Goal: Information Seeking & Learning: Check status

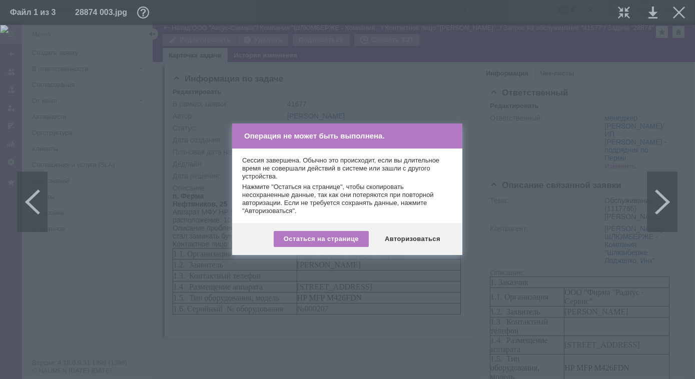
scroll to position [361, 71]
click at [407, 240] on div "Авторизоваться" at bounding box center [413, 239] width 76 height 16
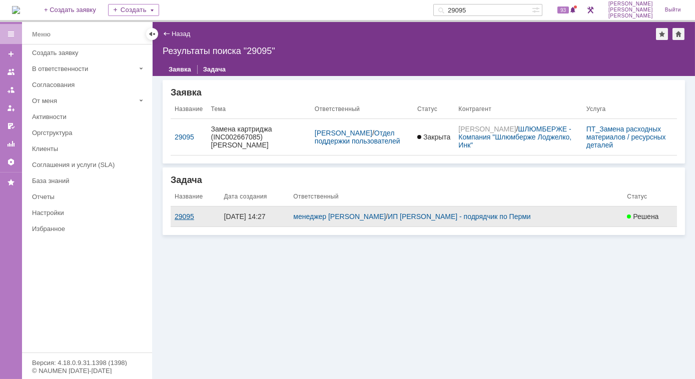
click at [179, 215] on div "29095" at bounding box center [196, 217] width 42 height 8
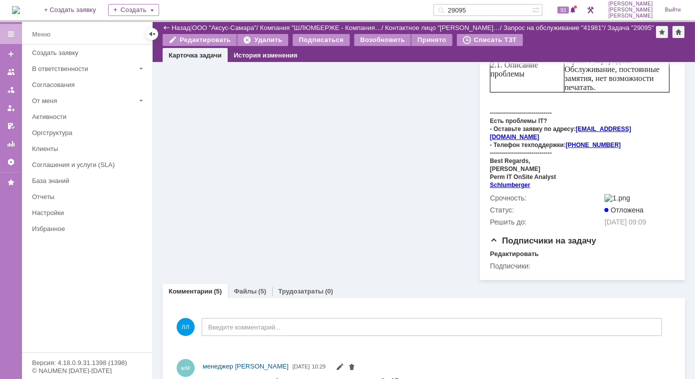
scroll to position [409, 0]
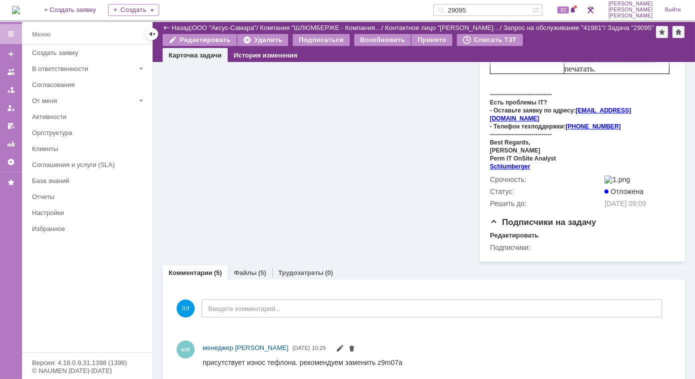
click at [252, 269] on link "Файлы" at bounding box center [245, 273] width 23 height 8
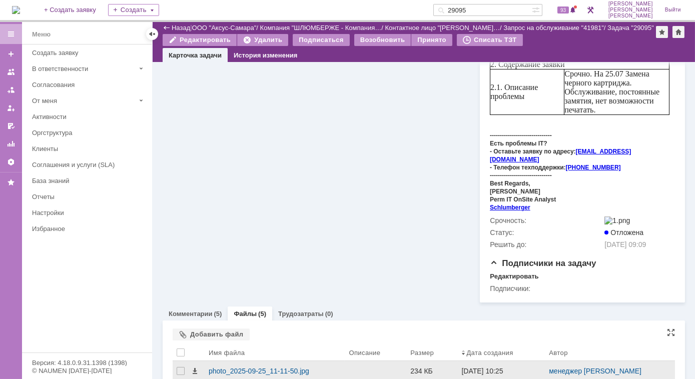
scroll to position [409, 0]
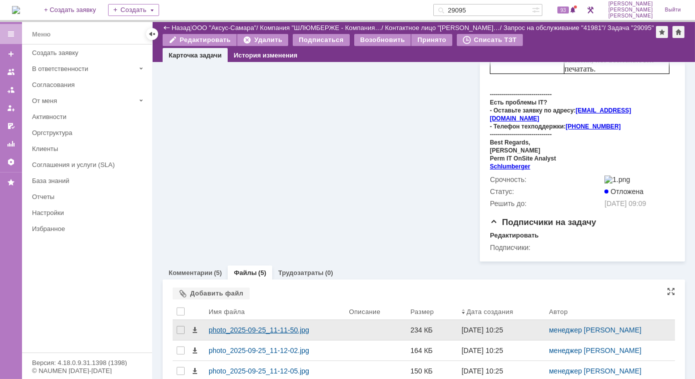
click at [286, 326] on div "photo_2025-09-25_11-11-50.jpg" at bounding box center [275, 330] width 132 height 8
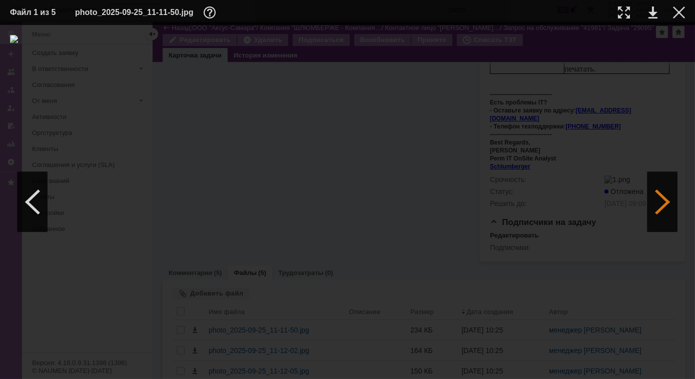
click at [667, 199] on div at bounding box center [663, 202] width 30 height 60
click at [619, 11] on div at bounding box center [624, 13] width 12 height 12
click at [663, 194] on div at bounding box center [663, 202] width 30 height 60
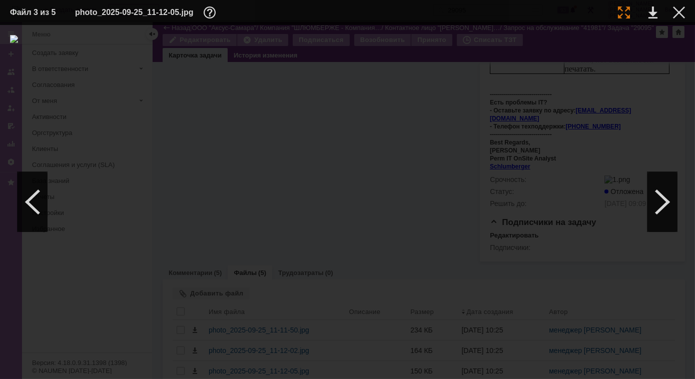
click at [625, 11] on div at bounding box center [624, 13] width 12 height 12
click at [658, 203] on div at bounding box center [663, 202] width 30 height 60
click at [625, 14] on div at bounding box center [624, 13] width 12 height 12
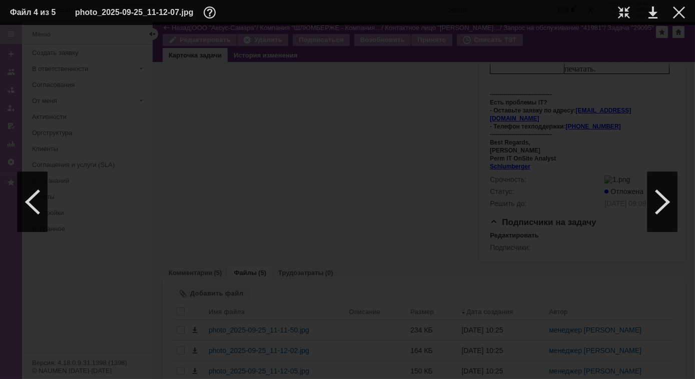
scroll to position [97, 0]
click at [661, 212] on div at bounding box center [663, 202] width 30 height 60
click at [625, 14] on div at bounding box center [624, 13] width 12 height 12
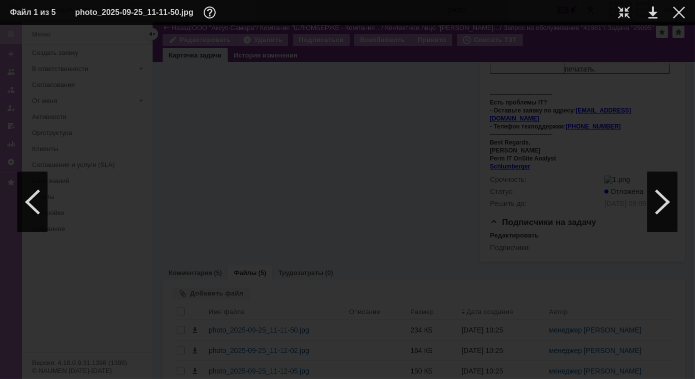
scroll to position [6, 0]
drag, startPoint x: 674, startPoint y: 12, endPoint x: 654, endPoint y: 14, distance: 20.2
click at [674, 12] on div at bounding box center [679, 13] width 12 height 12
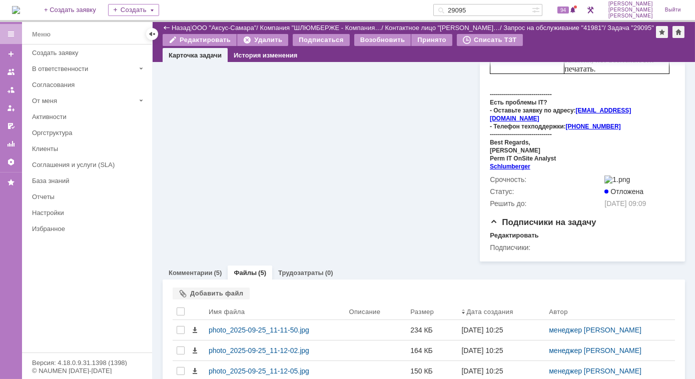
drag, startPoint x: 506, startPoint y: 10, endPoint x: 432, endPoint y: 17, distance: 74.5
click at [432, 17] on div "На домашнюю + Создать заявку Создать 29095 94 Лонская Лариса Вячеславовна Выйти" at bounding box center [347, 11] width 695 height 22
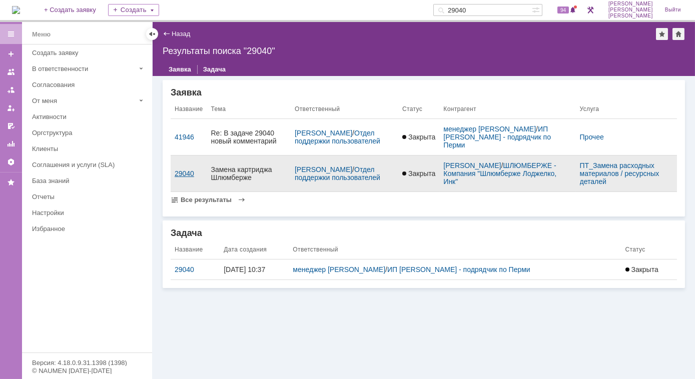
click at [178, 173] on div "29040" at bounding box center [189, 174] width 29 height 8
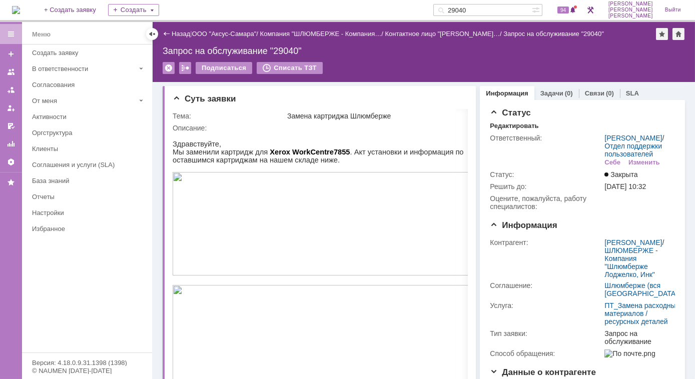
click at [492, 10] on input "29040" at bounding box center [482, 10] width 99 height 12
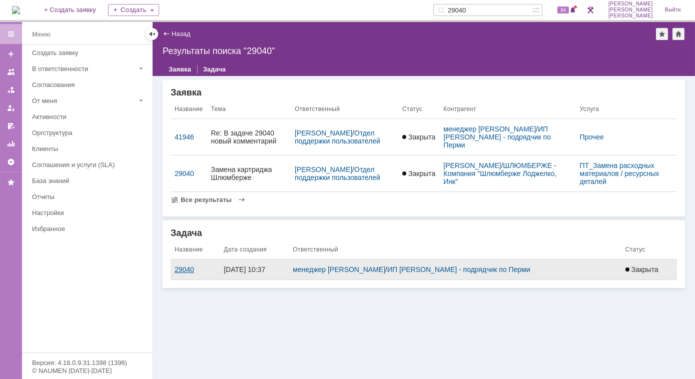
click at [189, 268] on div "29040" at bounding box center [195, 270] width 41 height 8
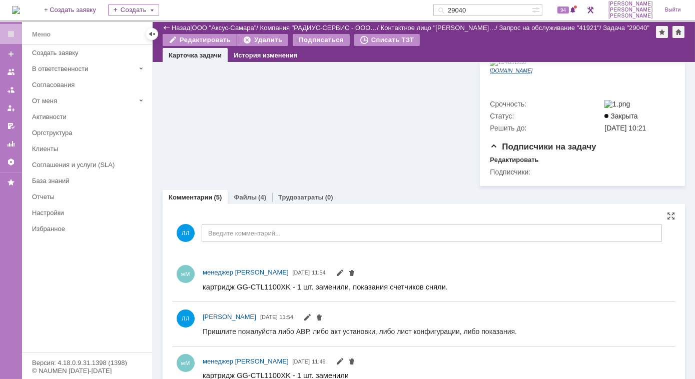
scroll to position [364, 0]
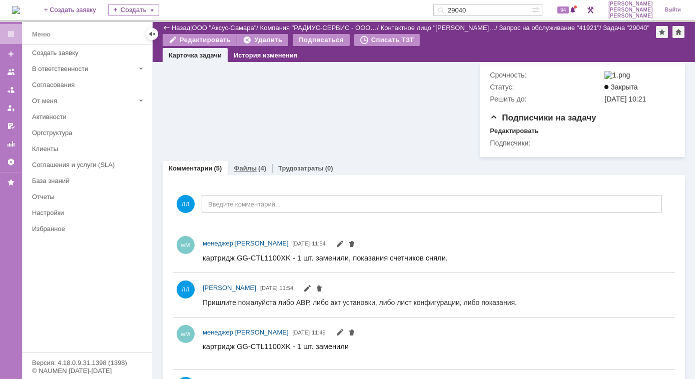
click at [249, 165] on link "Файлы" at bounding box center [245, 169] width 23 height 8
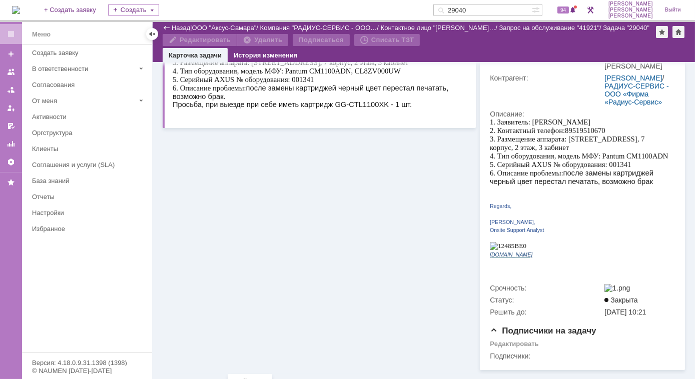
scroll to position [289, 0]
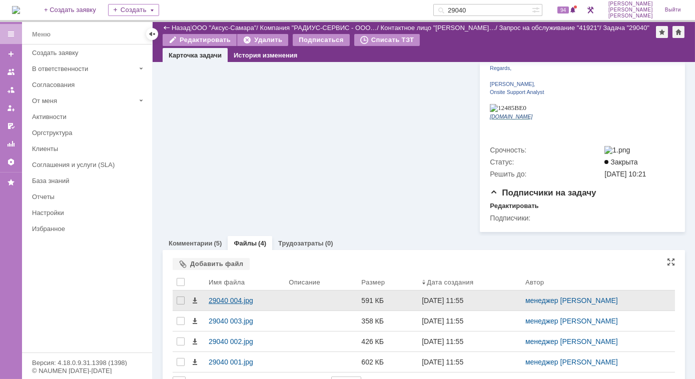
click at [242, 297] on div "29040 004.jpg" at bounding box center [245, 301] width 72 height 8
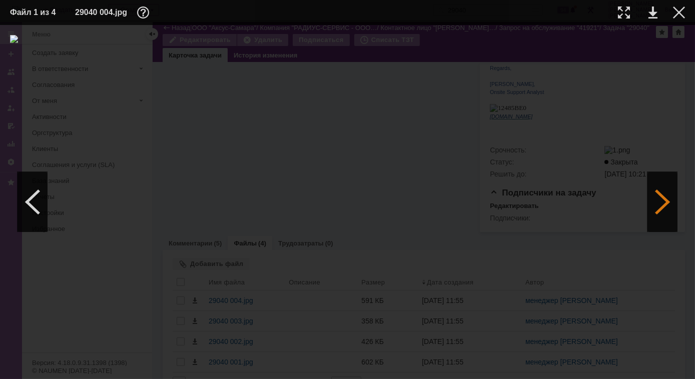
click at [662, 192] on div at bounding box center [663, 202] width 30 height 60
click at [34, 202] on div at bounding box center [33, 202] width 30 height 60
click at [663, 199] on div at bounding box center [663, 202] width 30 height 60
click at [620, 11] on div at bounding box center [624, 13] width 12 height 12
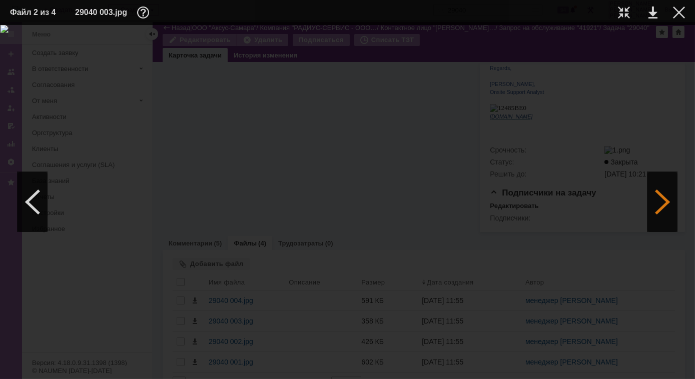
click at [658, 201] on div at bounding box center [663, 202] width 30 height 60
drag, startPoint x: 621, startPoint y: 10, endPoint x: 613, endPoint y: 14, distance: 9.0
click at [620, 11] on div at bounding box center [624, 13] width 12 height 12
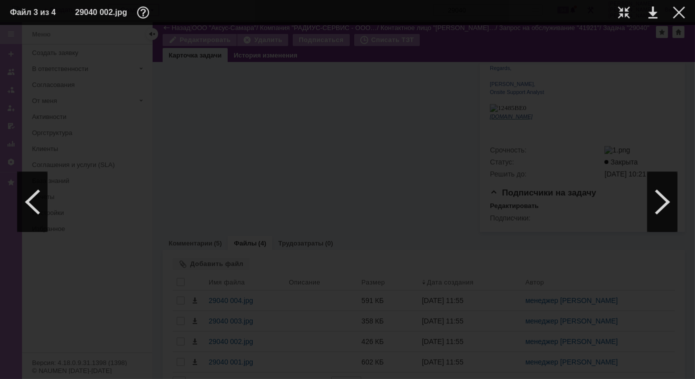
drag, startPoint x: 631, startPoint y: 376, endPoint x: 690, endPoint y: 376, distance: 58.6
click at [690, 376] on div at bounding box center [347, 202] width 695 height 354
drag, startPoint x: 678, startPoint y: 14, endPoint x: 673, endPoint y: 16, distance: 5.2
click at [677, 15] on div at bounding box center [679, 13] width 12 height 12
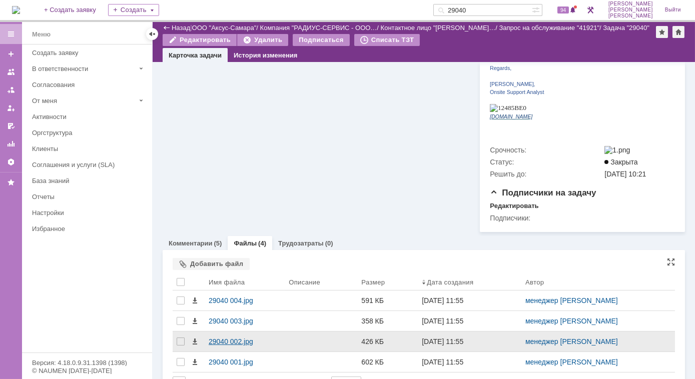
click at [235, 338] on div "29040 002.jpg" at bounding box center [245, 342] width 72 height 8
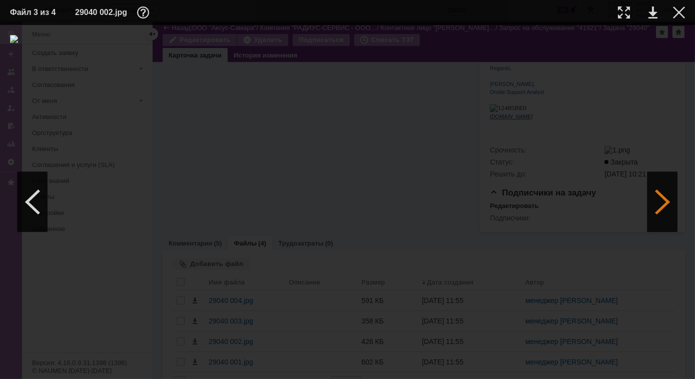
click at [667, 212] on div at bounding box center [663, 202] width 30 height 60
click at [679, 12] on div at bounding box center [679, 13] width 12 height 12
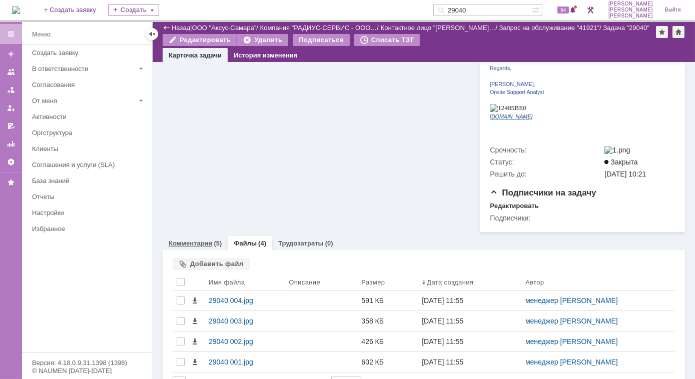
click at [205, 240] on link "Комментарии" at bounding box center [191, 244] width 44 height 8
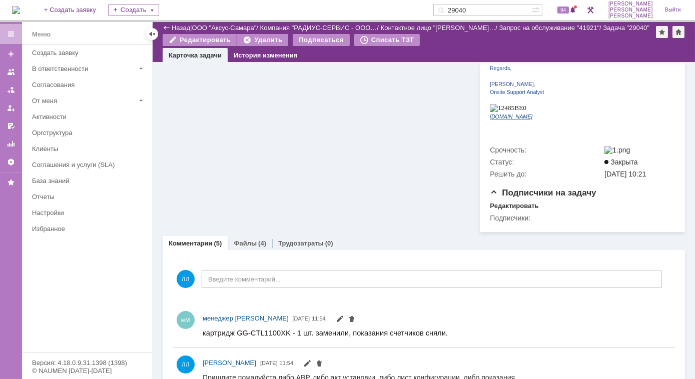
click at [20, 13] on img at bounding box center [16, 10] width 8 height 8
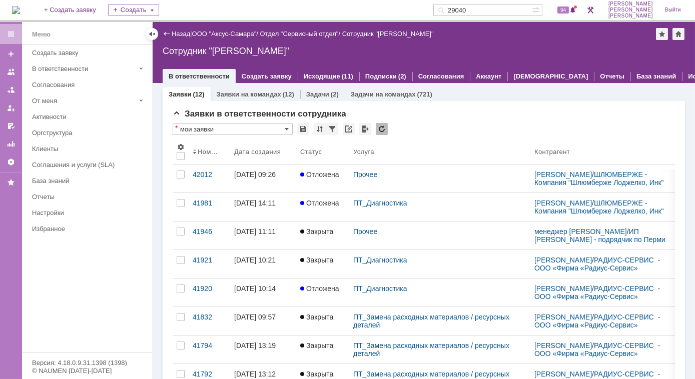
click at [185, 95] on link "Заявки" at bounding box center [180, 95] width 23 height 8
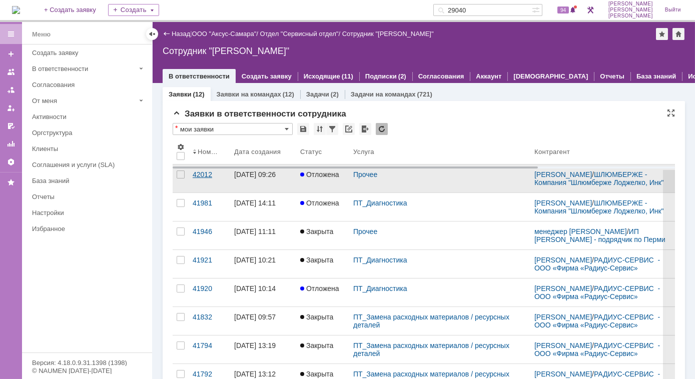
click at [208, 179] on div "42012" at bounding box center [210, 175] width 34 height 8
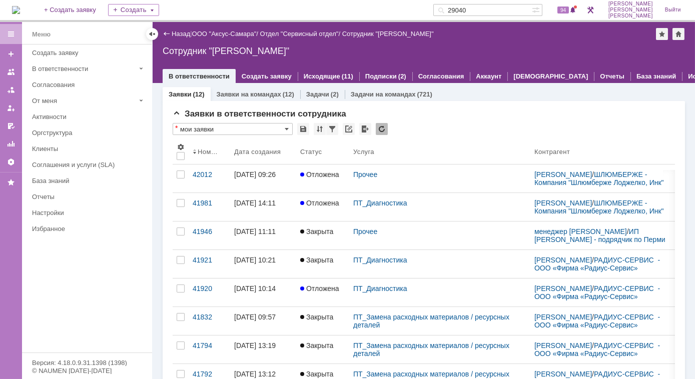
drag, startPoint x: 499, startPoint y: 9, endPoint x: 367, endPoint y: 18, distance: 131.9
click at [367, 18] on div "На домашнюю + Создать заявку Создать 29040 94 Лонская Лариса Вячеславовна Выйти" at bounding box center [347, 11] width 695 height 22
type input "28874"
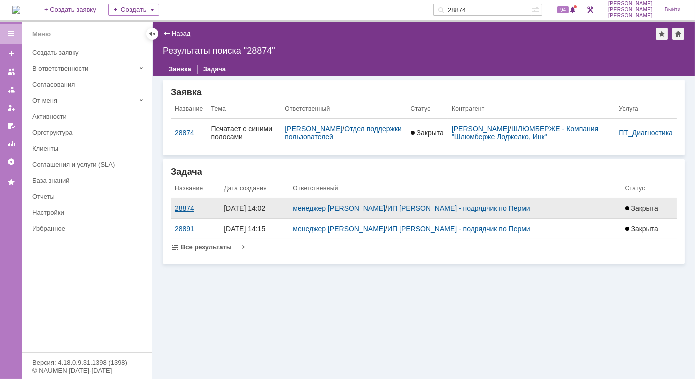
click at [187, 207] on div "28874" at bounding box center [195, 209] width 41 height 8
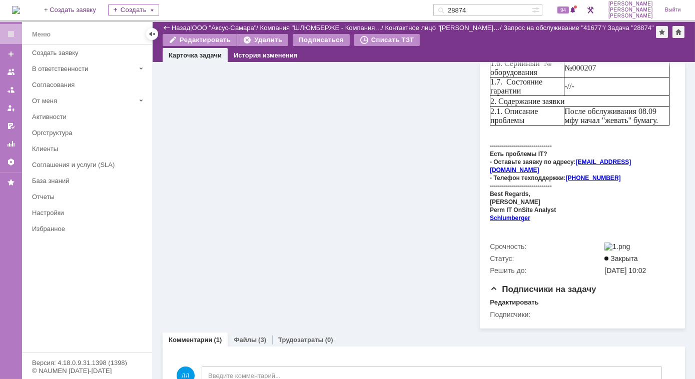
scroll to position [379, 0]
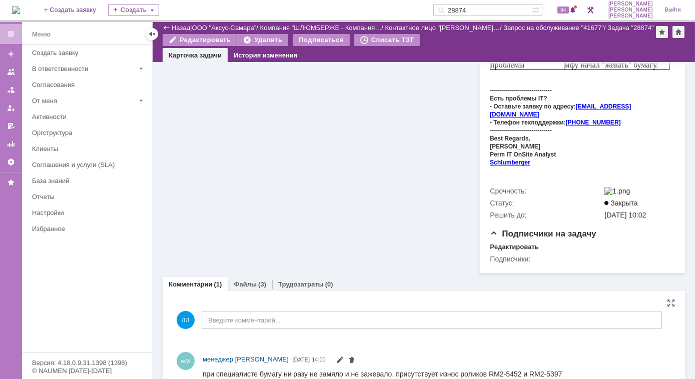
click at [365, 345] on div "мМ менеджер МИКО 09.09.2025 14:00" at bounding box center [424, 367] width 502 height 44
click at [345, 349] on div "мМ менеджер МИКО 09.09.2025 14:00" at bounding box center [424, 367] width 502 height 36
click at [248, 281] on link "Файлы" at bounding box center [245, 285] width 23 height 8
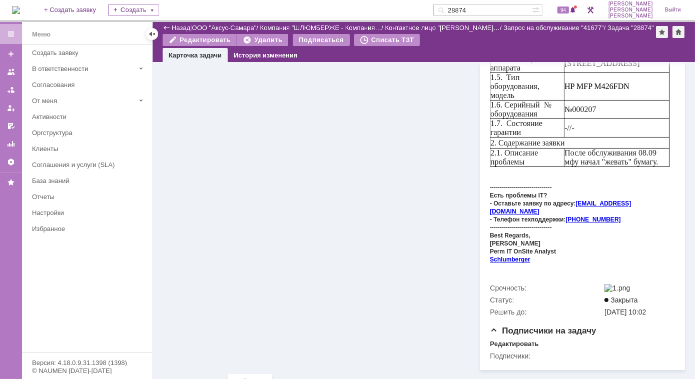
scroll to position [379, 0]
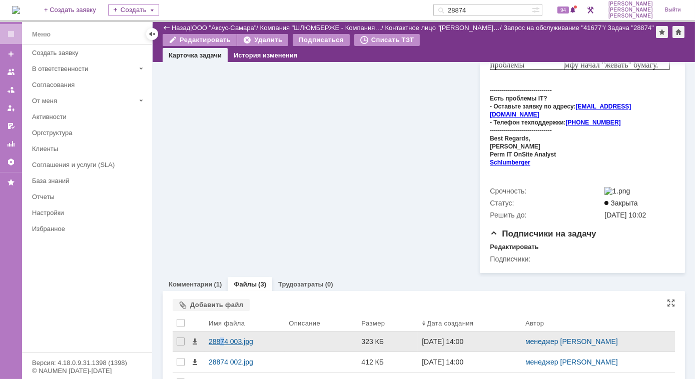
click at [223, 338] on div "28874 003.jpg" at bounding box center [245, 342] width 72 height 8
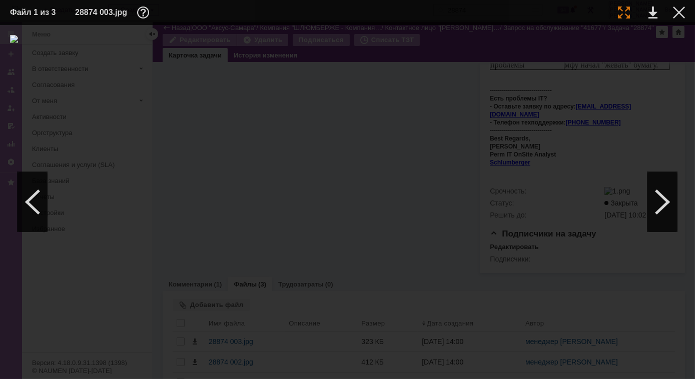
click at [625, 13] on div at bounding box center [624, 13] width 12 height 12
drag, startPoint x: 570, startPoint y: 374, endPoint x: 472, endPoint y: 363, distance: 98.2
click at [472, 363] on div at bounding box center [347, 202] width 695 height 354
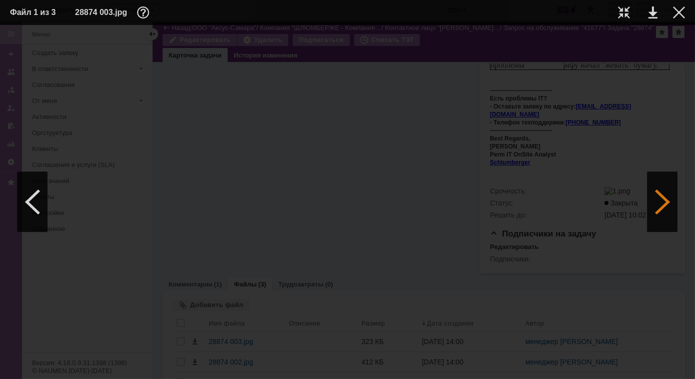
click at [660, 215] on div at bounding box center [663, 202] width 30 height 60
click at [625, 18] on div at bounding box center [624, 13] width 12 height 12
drag, startPoint x: 327, startPoint y: 376, endPoint x: 253, endPoint y: 367, distance: 74.1
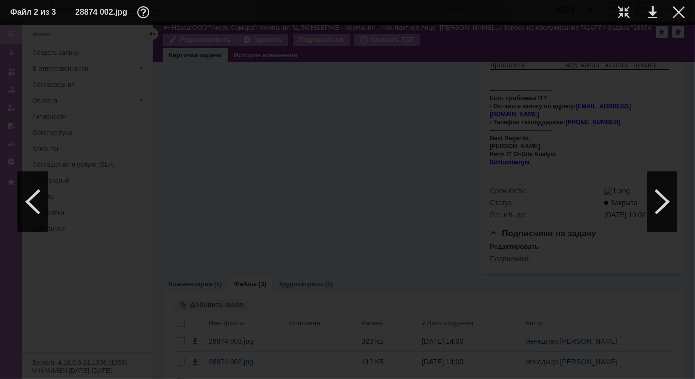
click at [253, 367] on div at bounding box center [347, 202] width 695 height 354
drag, startPoint x: 512, startPoint y: 374, endPoint x: 597, endPoint y: 375, distance: 85.6
click at [597, 375] on div at bounding box center [347, 202] width 695 height 354
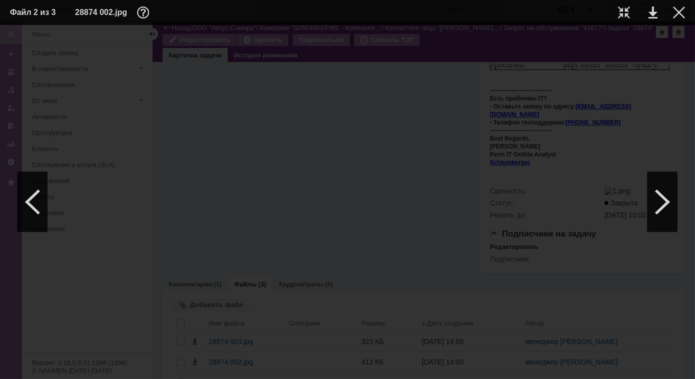
drag, startPoint x: 551, startPoint y: 374, endPoint x: 633, endPoint y: 365, distance: 82.6
click at [633, 365] on div at bounding box center [347, 202] width 695 height 354
click at [656, 210] on div at bounding box center [663, 202] width 30 height 60
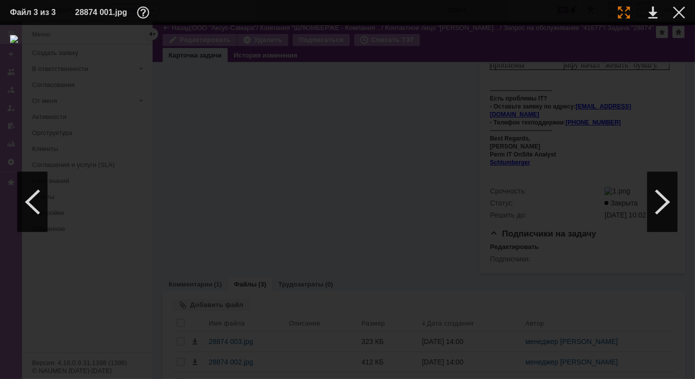
click at [623, 14] on div at bounding box center [624, 13] width 12 height 12
drag, startPoint x: 228, startPoint y: 374, endPoint x: 92, endPoint y: 341, distance: 140.6
click at [91, 343] on div at bounding box center [347, 202] width 695 height 354
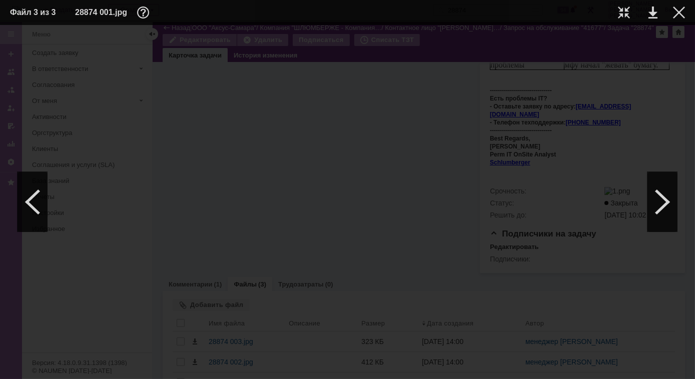
drag, startPoint x: 560, startPoint y: 376, endPoint x: 598, endPoint y: 377, distance: 38.0
click at [598, 377] on div at bounding box center [347, 202] width 695 height 354
drag, startPoint x: 665, startPoint y: 198, endPoint x: 663, endPoint y: 191, distance: 7.2
click at [665, 198] on div at bounding box center [663, 202] width 30 height 60
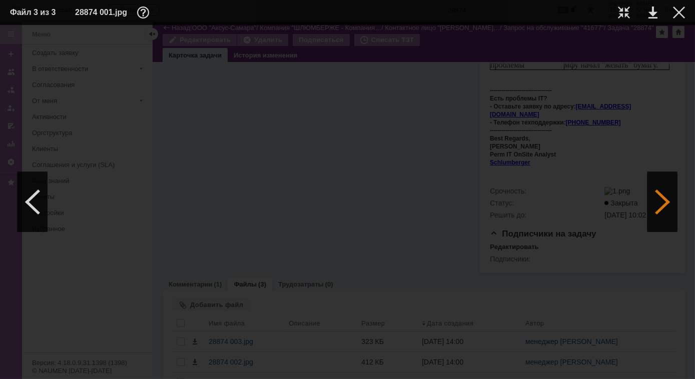
scroll to position [0, 0]
drag, startPoint x: 657, startPoint y: 203, endPoint x: 654, endPoint y: 175, distance: 28.6
click at [655, 197] on div at bounding box center [663, 202] width 30 height 60
click at [673, 14] on div at bounding box center [679, 13] width 12 height 12
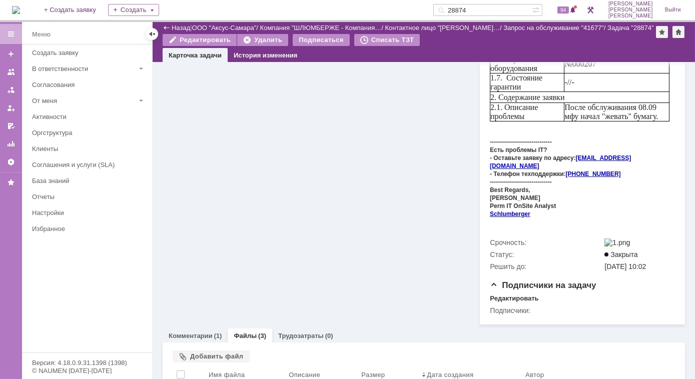
scroll to position [399, 0]
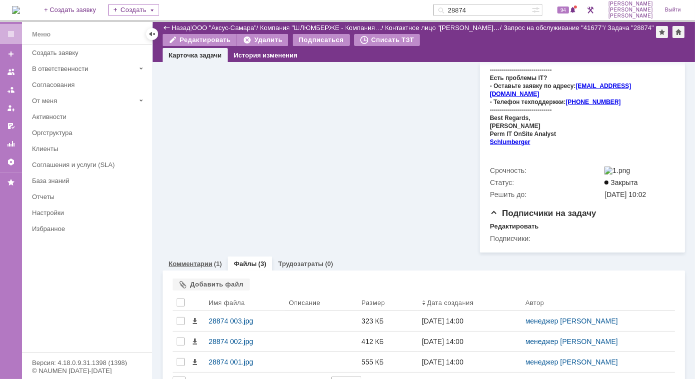
click at [205, 260] on link "Комментарии" at bounding box center [191, 264] width 44 height 8
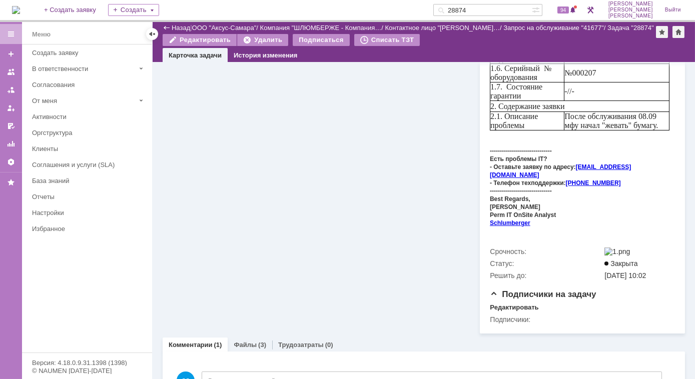
scroll to position [379, 0]
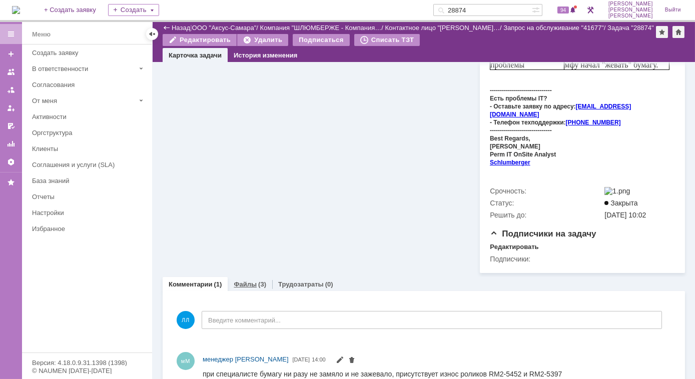
click at [243, 281] on link "Файлы" at bounding box center [245, 285] width 23 height 8
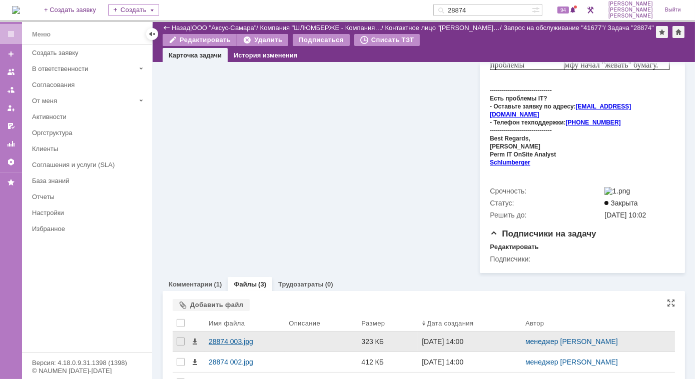
click at [239, 338] on div "28874 003.jpg" at bounding box center [245, 342] width 72 height 8
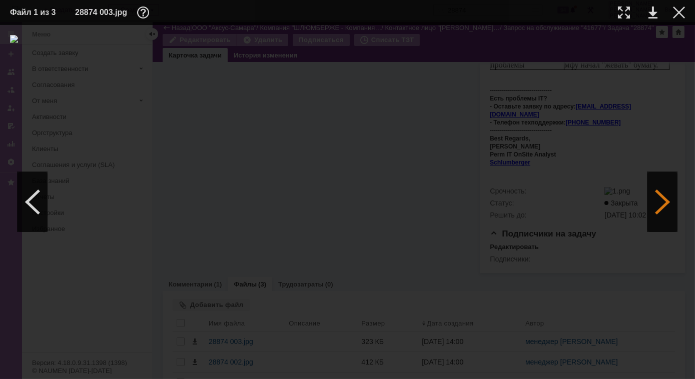
click at [673, 207] on div at bounding box center [663, 202] width 30 height 60
click at [683, 13] on div at bounding box center [679, 13] width 12 height 12
